Goal: Task Accomplishment & Management: Manage account settings

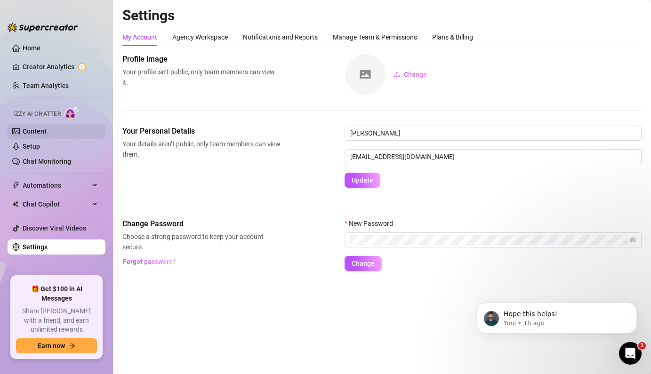
click at [47, 127] on link "Content" at bounding box center [35, 131] width 24 height 8
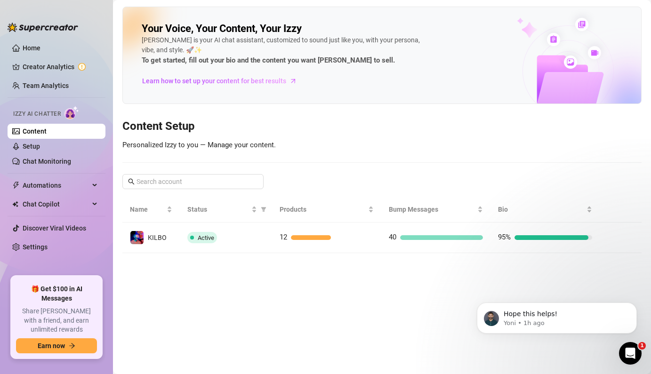
click at [71, 112] on img at bounding box center [71, 113] width 15 height 14
click at [61, 199] on span "Chat Copilot" at bounding box center [56, 204] width 67 height 15
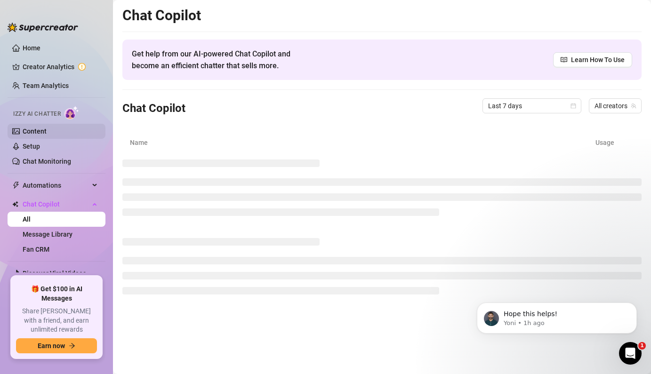
click at [47, 127] on link "Content" at bounding box center [35, 131] width 24 height 8
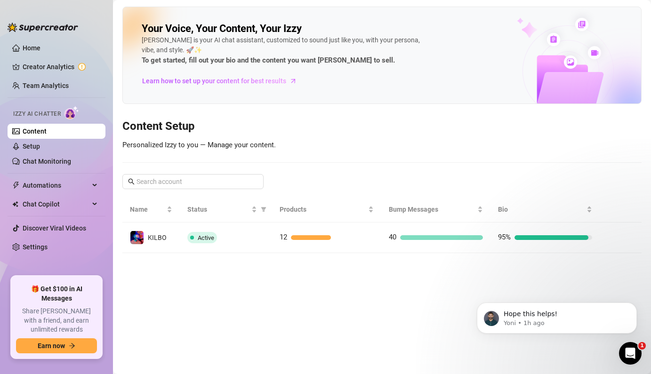
click at [396, 128] on h3 "Content Setup" at bounding box center [381, 126] width 519 height 15
click at [38, 162] on link "Chat Monitoring" at bounding box center [47, 162] width 48 height 8
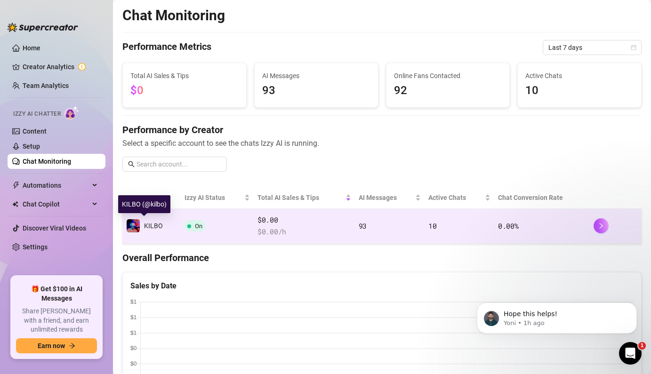
click at [140, 233] on div "KILBO" at bounding box center [144, 226] width 37 height 14
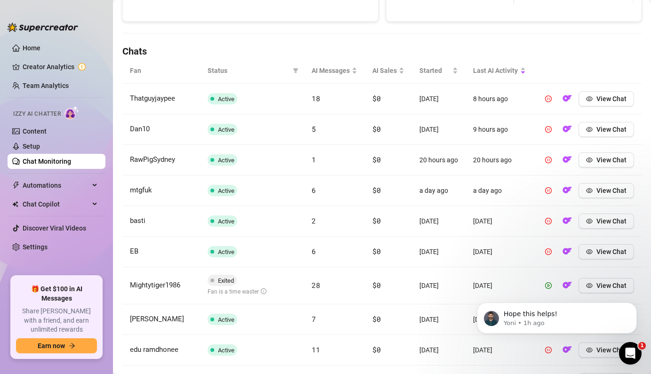
scroll to position [373, 0]
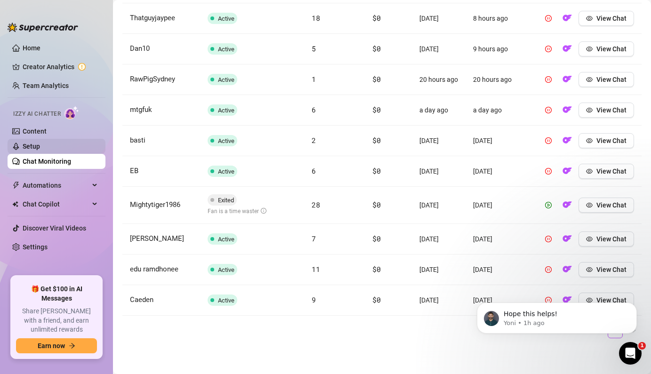
click at [34, 147] on link "Setup" at bounding box center [31, 147] width 17 height 8
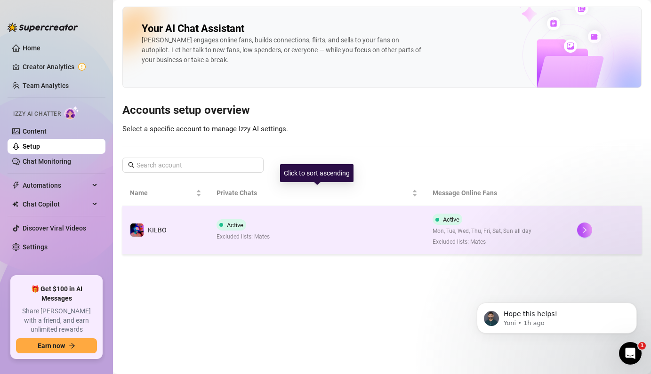
click at [288, 229] on td "Active Excluded lists: Mates" at bounding box center [317, 230] width 216 height 48
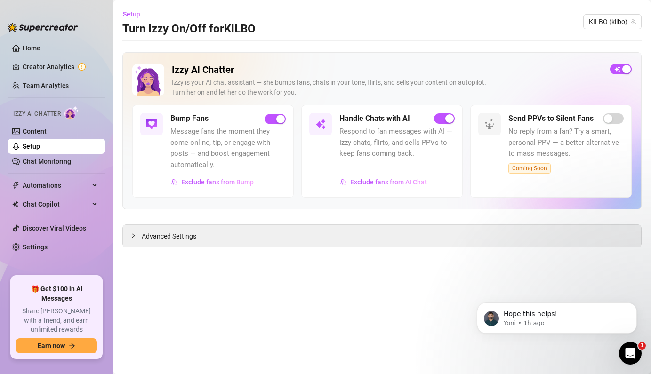
click at [197, 248] on main "Setup Turn Izzy On/Off for [PERSON_NAME] ([PERSON_NAME]) Izzy AI Chatter [PERSO…" at bounding box center [382, 187] width 538 height 374
click at [187, 240] on span "Advanced Settings" at bounding box center [169, 236] width 55 height 10
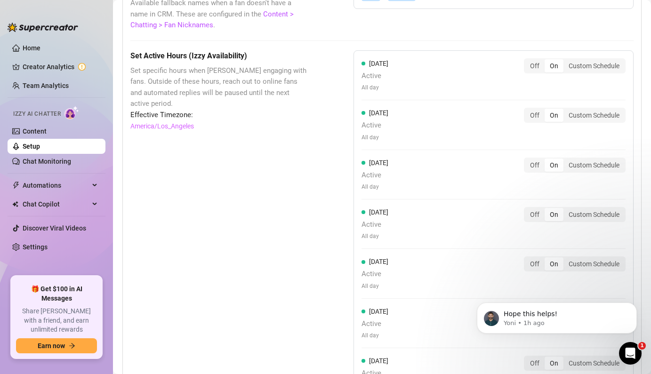
scroll to position [967, 0]
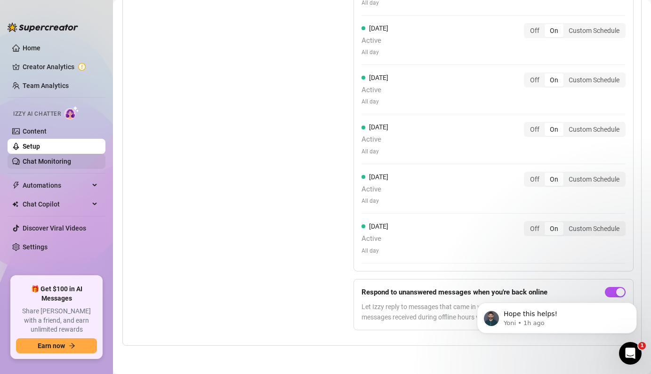
click at [48, 162] on link "Chat Monitoring" at bounding box center [47, 162] width 48 height 8
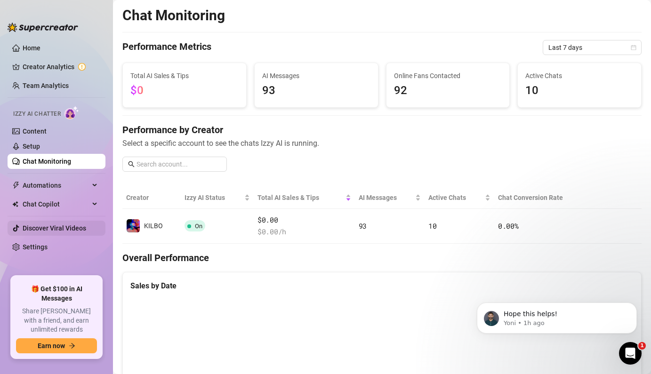
click at [64, 229] on link "Discover Viral Videos" at bounding box center [54, 228] width 63 height 8
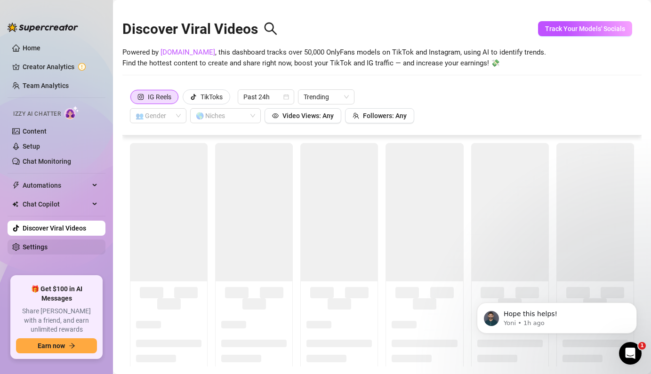
click at [48, 245] on link "Settings" at bounding box center [35, 247] width 25 height 8
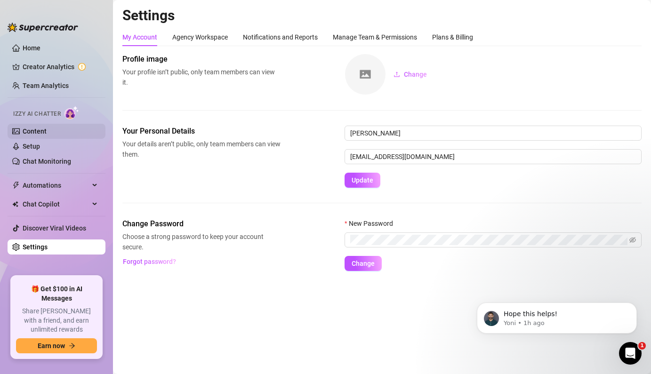
click at [47, 132] on link "Content" at bounding box center [35, 131] width 24 height 8
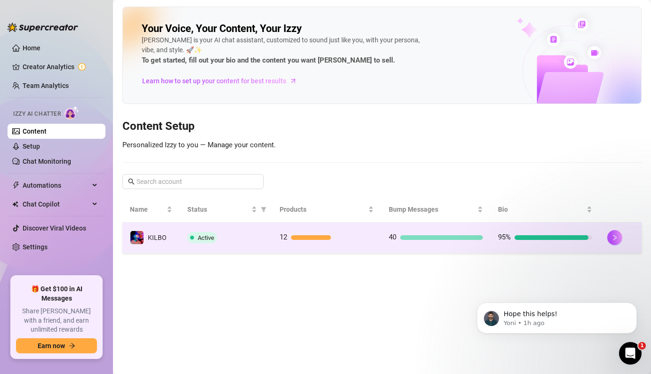
click at [163, 243] on div "KILBO" at bounding box center [148, 237] width 37 height 14
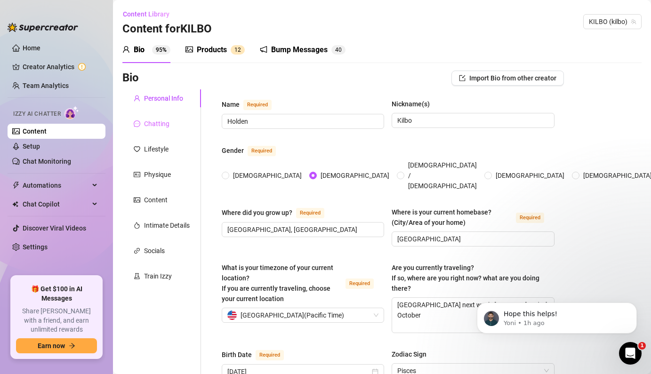
click at [169, 124] on div "Chatting" at bounding box center [161, 124] width 79 height 18
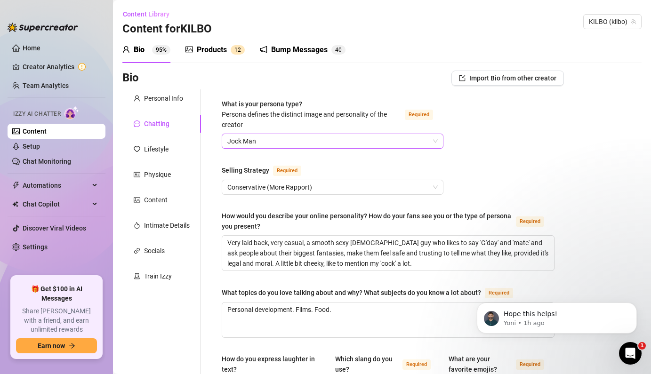
click at [317, 143] on span "Jock Man" at bounding box center [332, 141] width 210 height 14
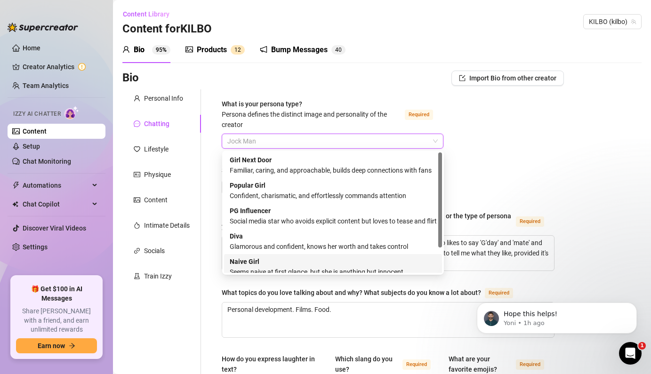
scroll to position [32, 0]
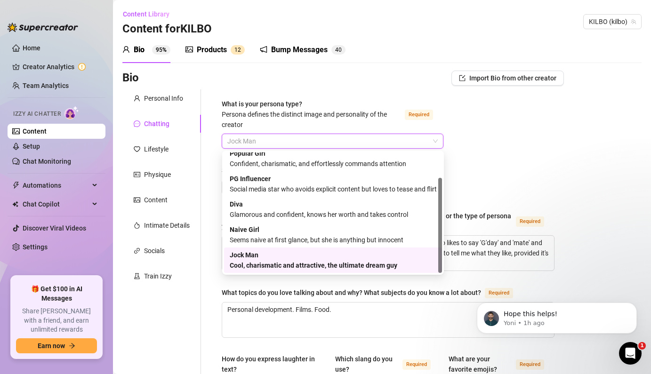
click at [290, 258] on div "Jock Man Cool, charismatic and attractive, the ultimate dream guy" at bounding box center [333, 260] width 206 height 21
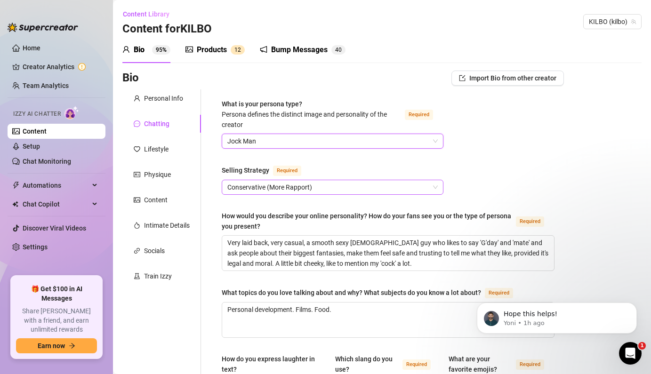
click at [319, 186] on span "Conservative (More Rapport)" at bounding box center [332, 187] width 210 height 14
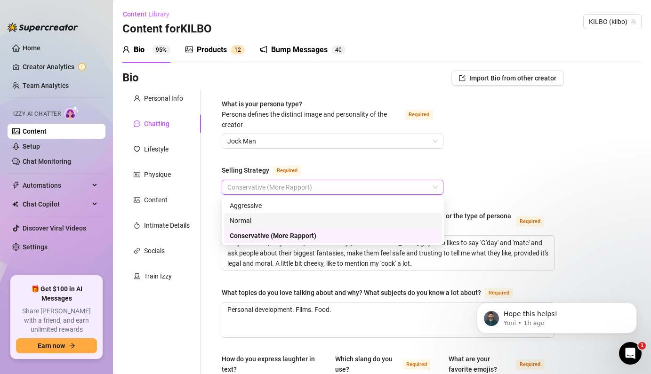
click at [280, 221] on div "Normal" at bounding box center [333, 220] width 206 height 10
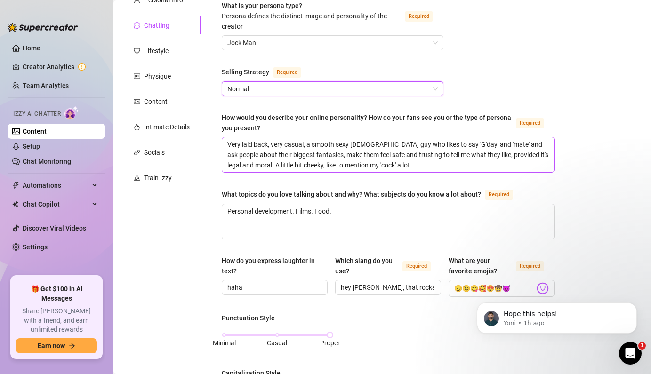
scroll to position [134, 0]
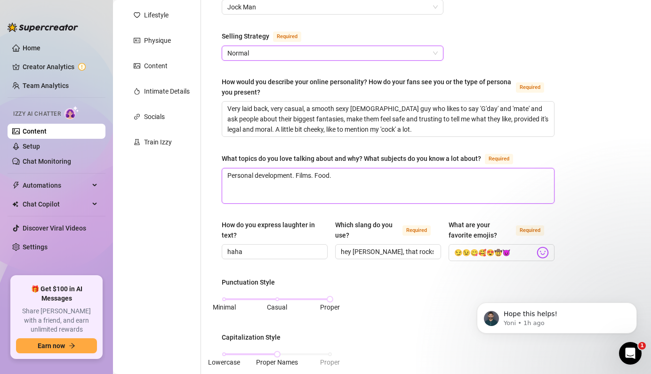
click at [408, 179] on textarea "Personal development. Films. Food." at bounding box center [388, 185] width 332 height 35
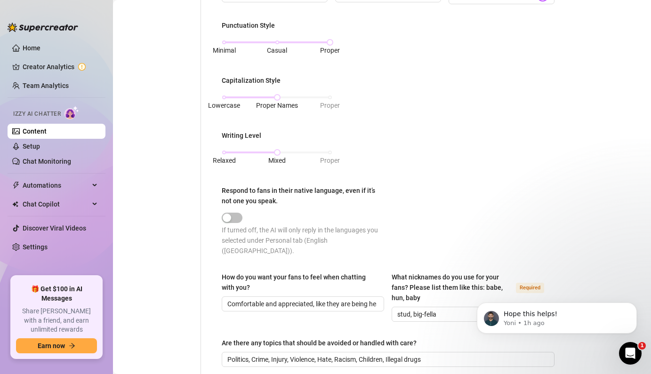
scroll to position [476, 0]
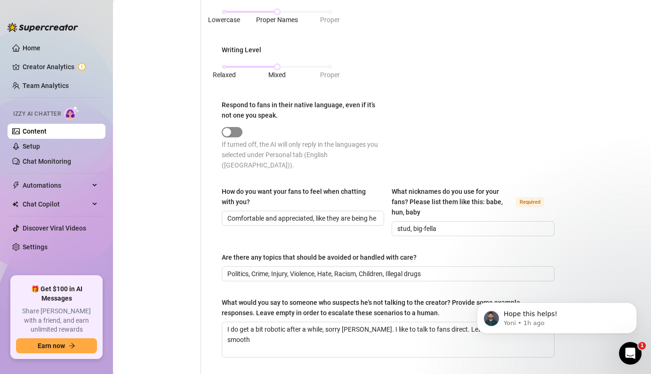
click at [235, 128] on span "button" at bounding box center [232, 132] width 21 height 10
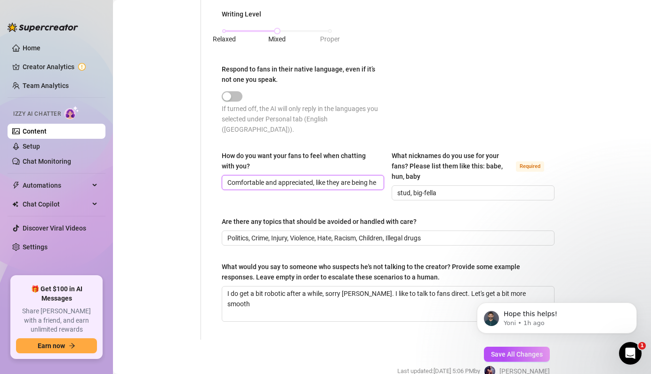
click at [329, 177] on input "Comfortable and appreciated, like they are being heard and respected and develo…" at bounding box center [301, 182] width 149 height 10
drag, startPoint x: 347, startPoint y: 175, endPoint x: 378, endPoint y: 181, distance: 31.7
click at [378, 181] on div "How do you want your fans to feel when chatting with you? Excited, complimented…" at bounding box center [303, 176] width 162 height 50
type input "Excited, complimented, and horny"
click at [445, 188] on input "stud, big-fella" at bounding box center [471, 193] width 149 height 10
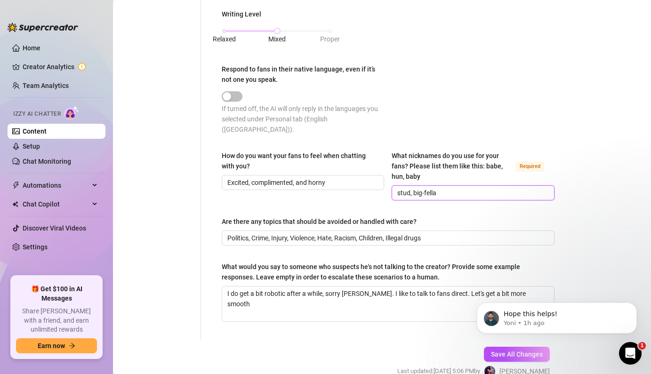
scroll to position [549, 0]
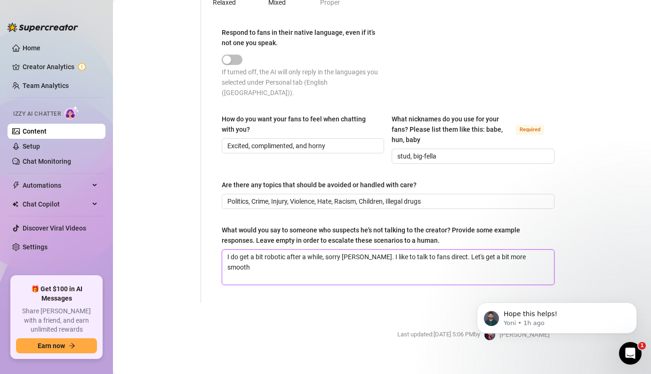
click at [373, 262] on textarea "I do get a bit robotic after a while, sorry [PERSON_NAME]. I like to talk to fa…" at bounding box center [388, 267] width 332 height 35
click at [635, 306] on icon "Dismiss notification" at bounding box center [633, 304] width 5 height 5
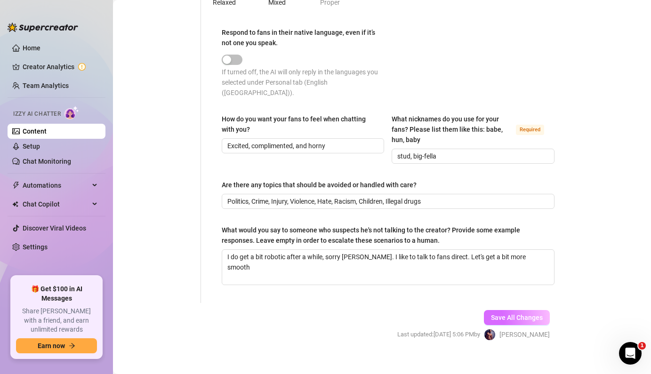
click at [534, 314] on span "Save All Changes" at bounding box center [517, 318] width 52 height 8
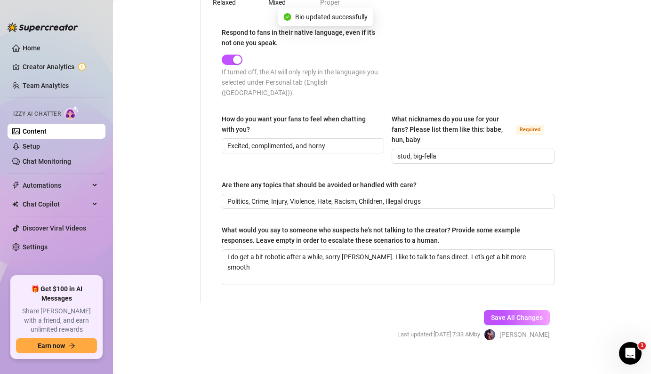
scroll to position [0, 0]
